Goal: Information Seeking & Learning: Find specific fact

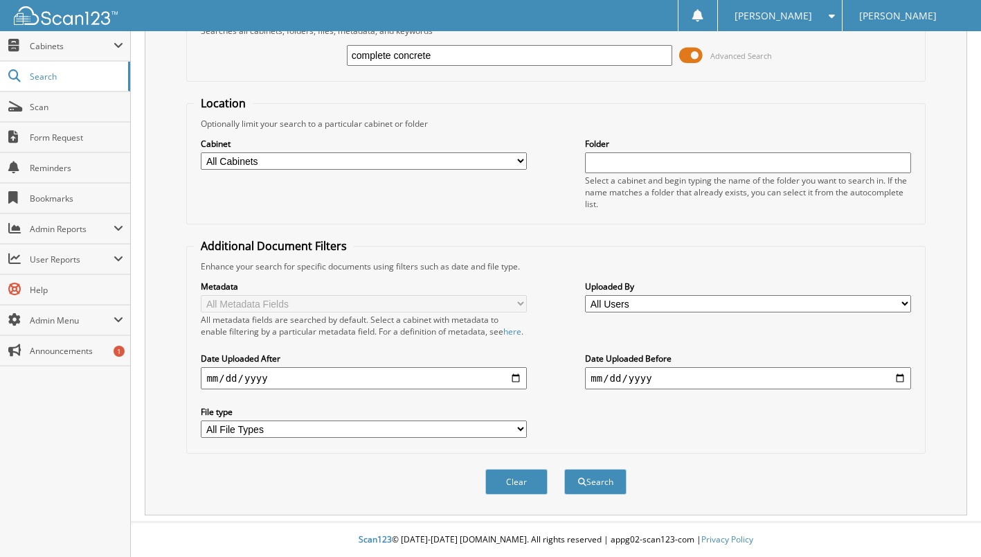
scroll to position [88, 0]
type input "complete concrete"
click at [595, 482] on button "Search" at bounding box center [595, 482] width 62 height 26
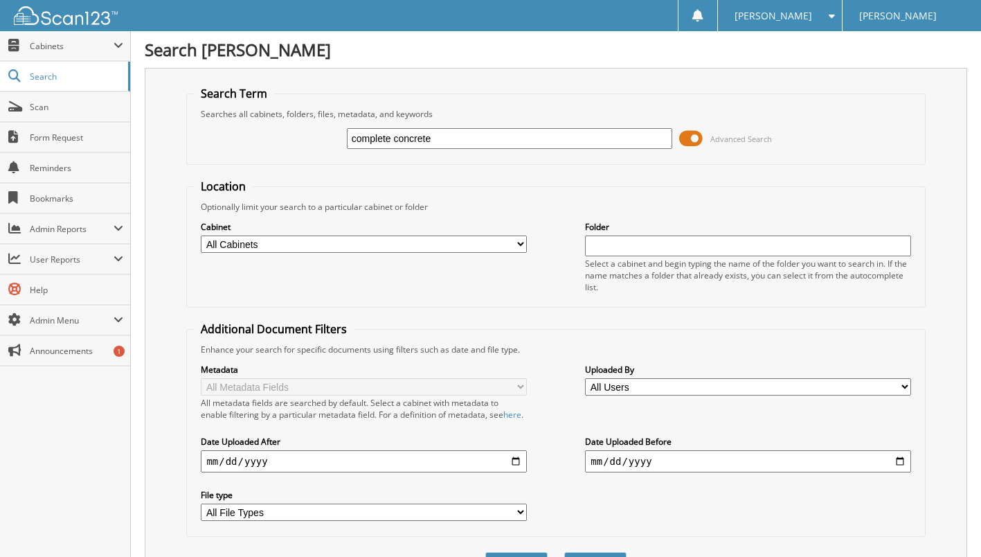
click at [476, 142] on input "complete concrete" at bounding box center [509, 138] width 325 height 21
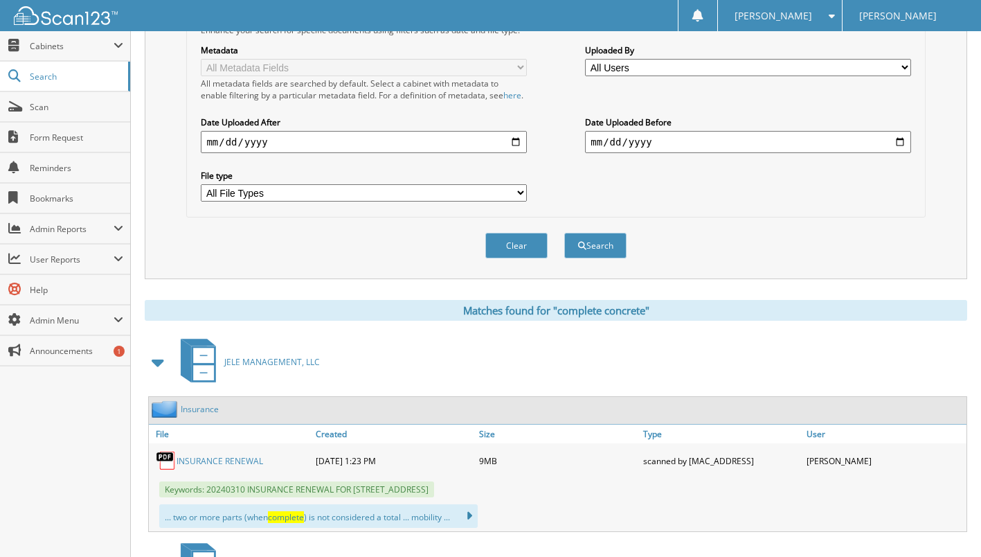
scroll to position [346, 0]
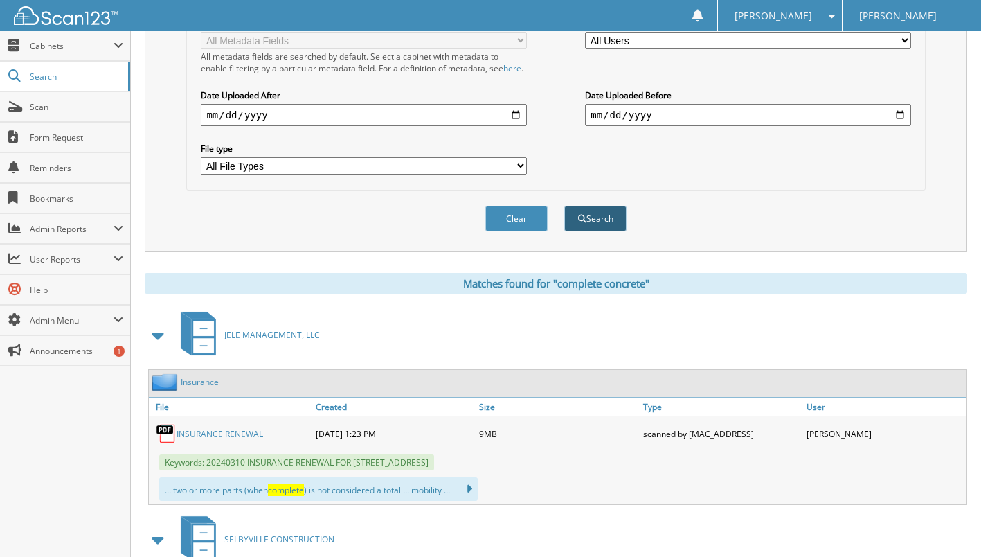
type input "complete concrete coating"
click at [582, 223] on span "submit" at bounding box center [582, 219] width 8 height 8
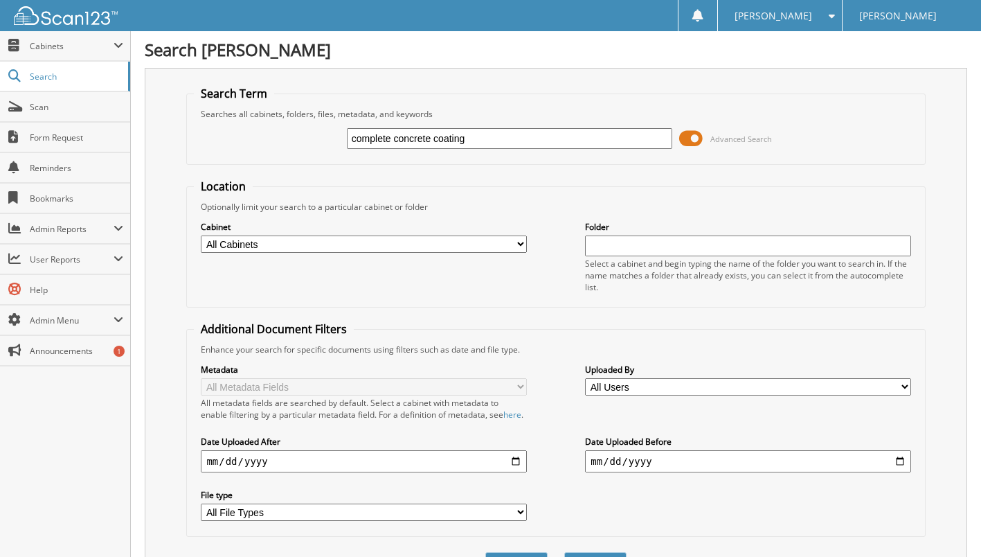
click at [63, 17] on img at bounding box center [66, 15] width 104 height 19
